Goal: Transaction & Acquisition: Book appointment/travel/reservation

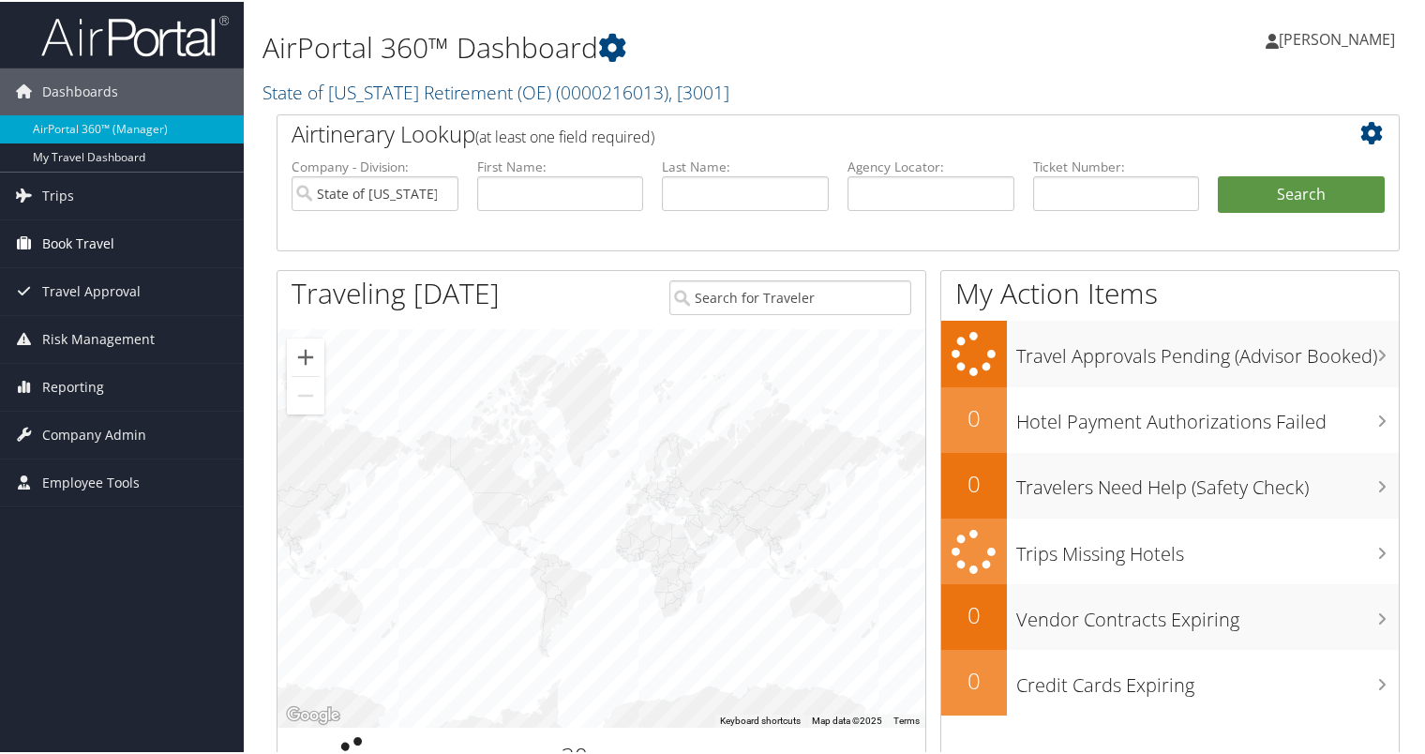
click at [98, 246] on span "Book Travel" at bounding box center [78, 241] width 72 height 47
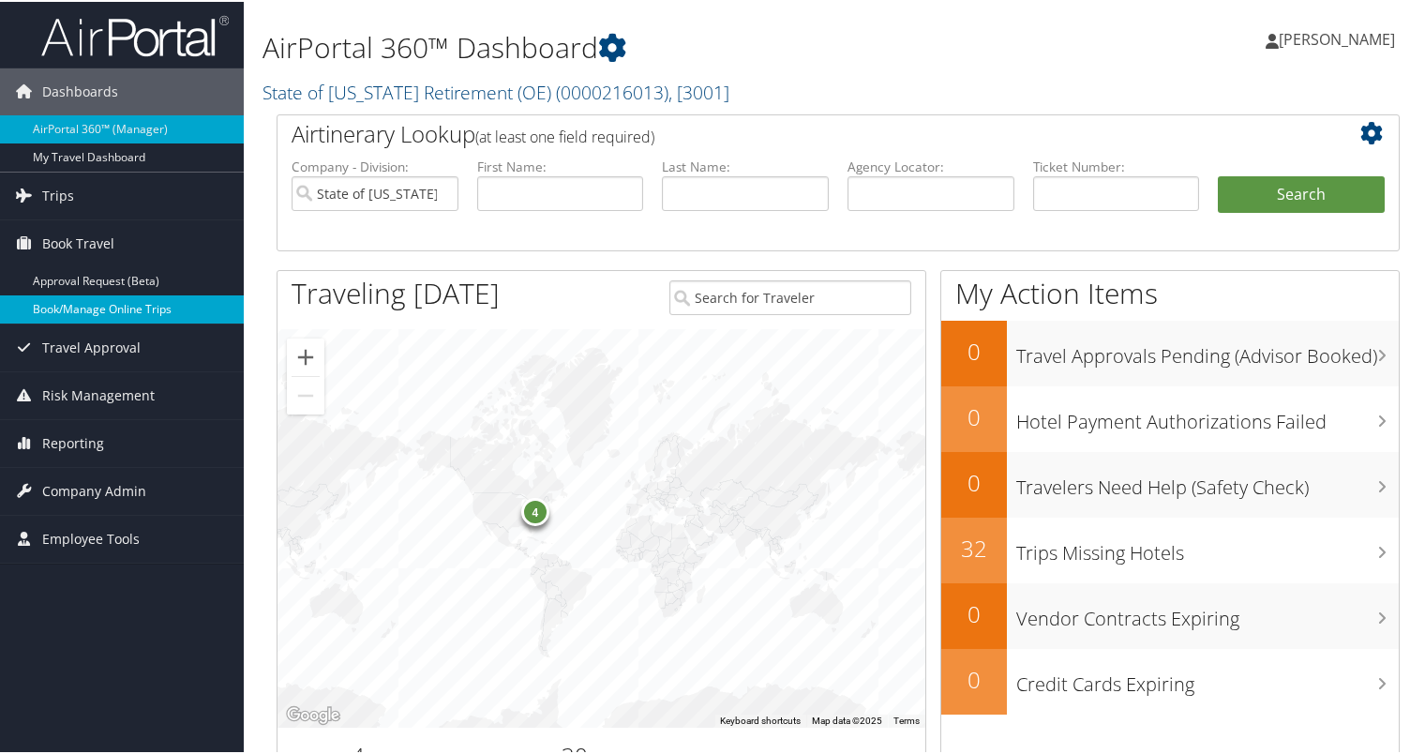
click at [98, 304] on link "Book/Manage Online Trips" at bounding box center [122, 307] width 244 height 28
